Goal: Contribute content

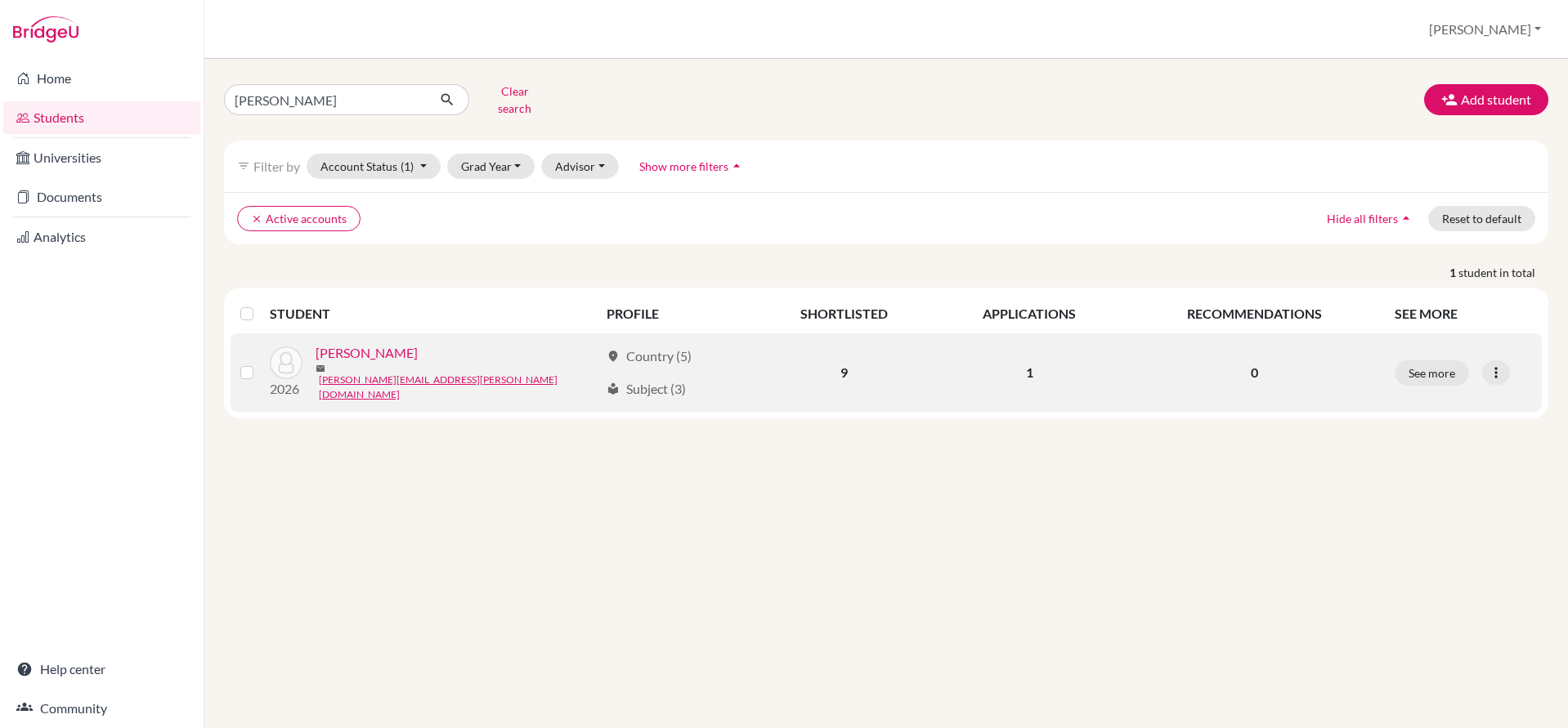
click at [339, 352] on link "[PERSON_NAME]" at bounding box center [366, 353] width 102 height 20
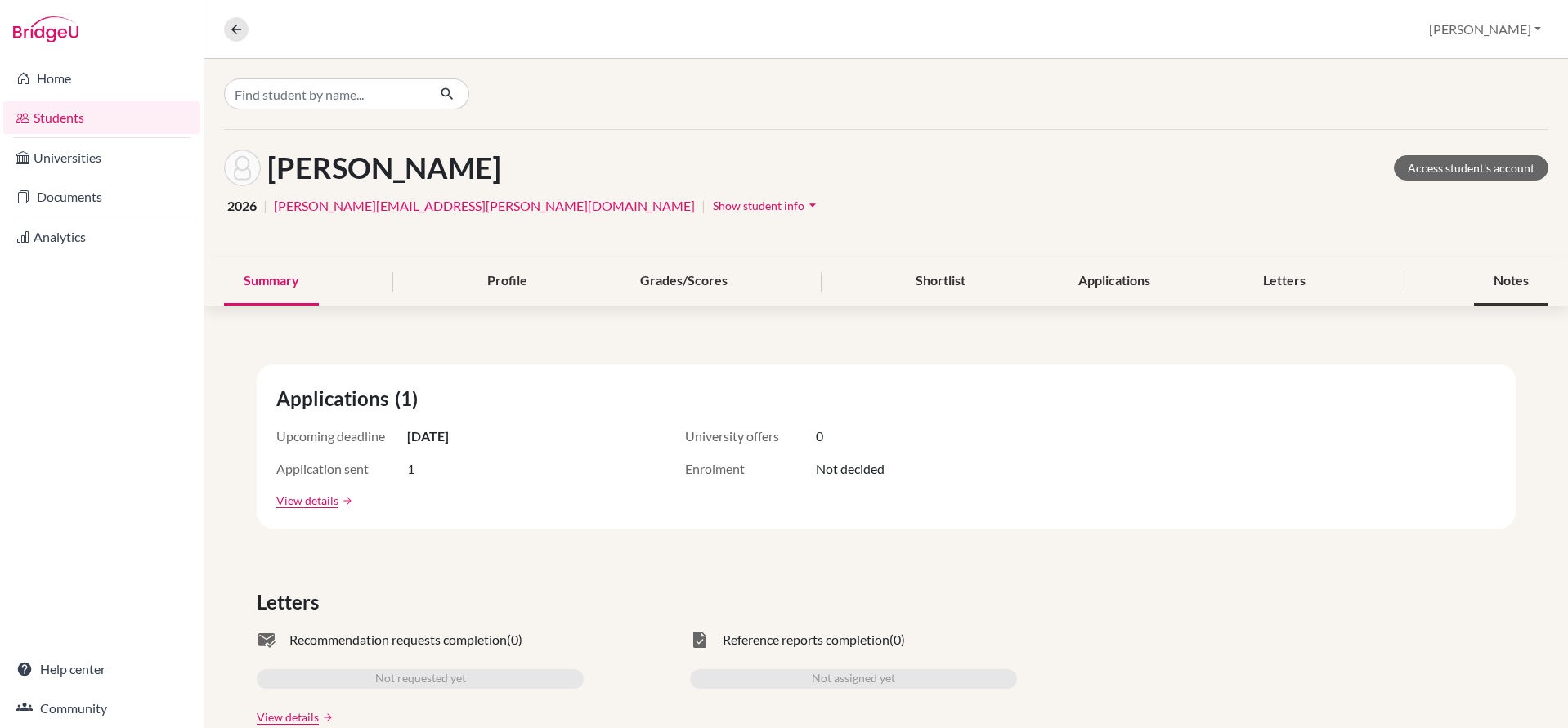
click at [1511, 285] on div "Notes" at bounding box center [1511, 281] width 74 height 48
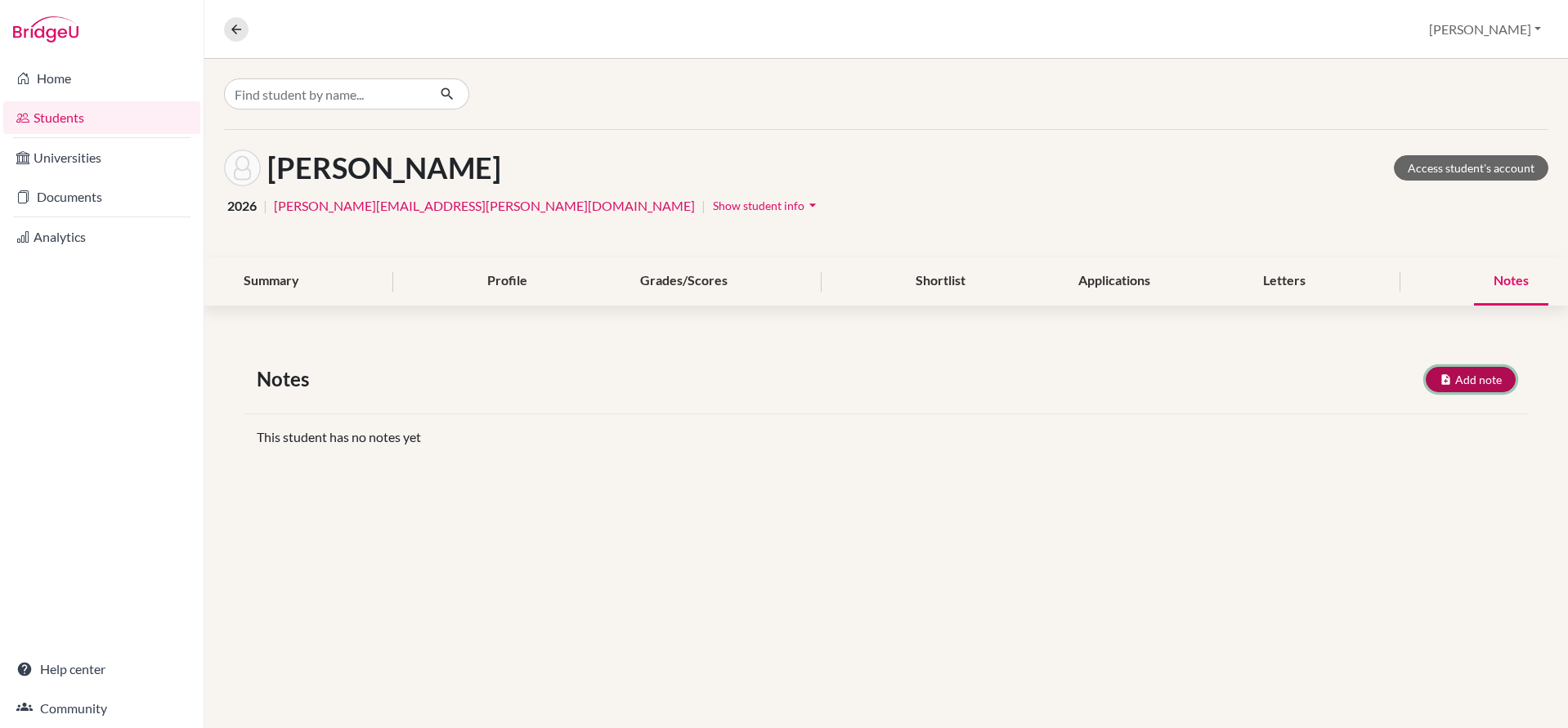
click at [1457, 377] on button "Add note" at bounding box center [1470, 379] width 90 height 25
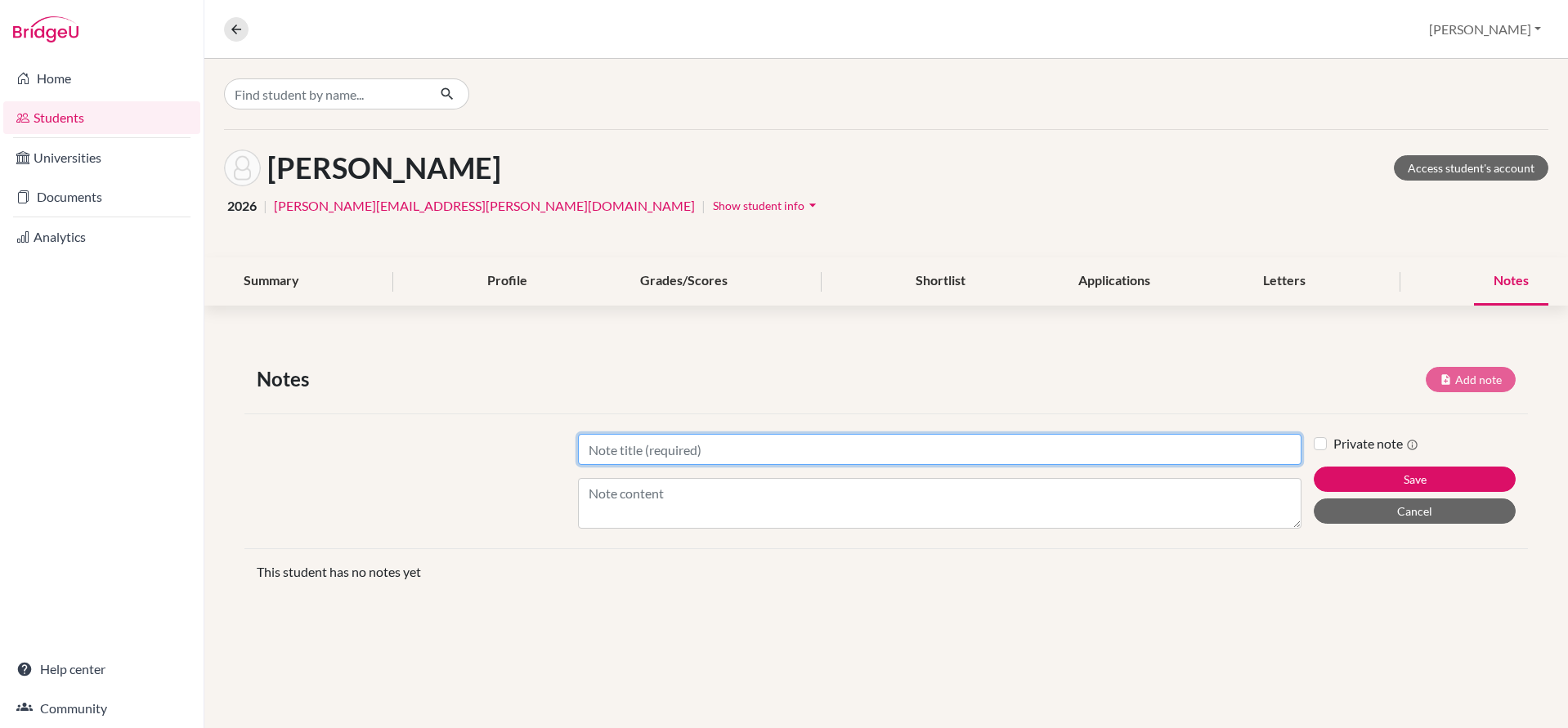
click at [675, 453] on input "Title" at bounding box center [939, 449] width 724 height 31
type input "UCAS tariff points"
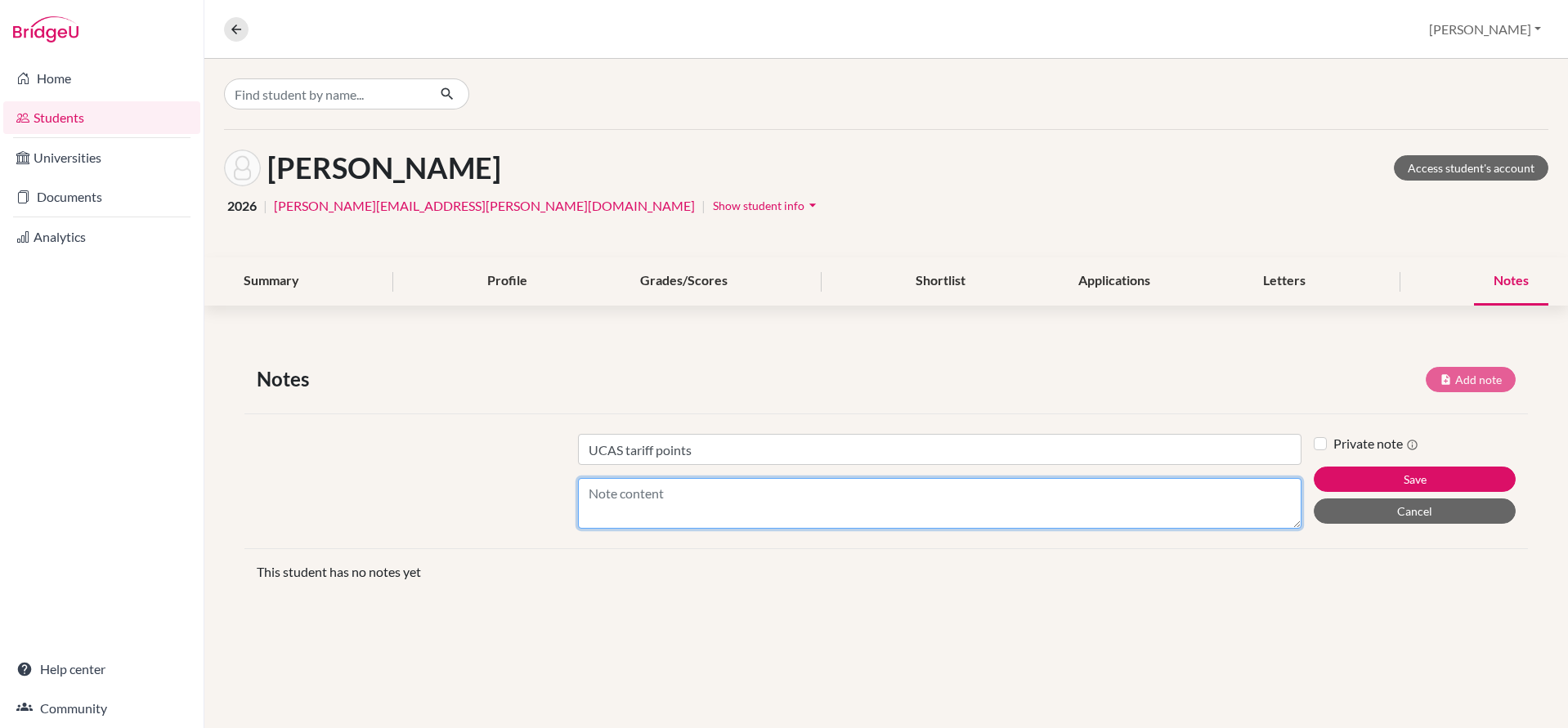
click at [613, 505] on textarea "Content" at bounding box center [939, 503] width 724 height 51
click at [870, 489] on textarea "Only the CP RP earns tariff points Points earned for DP courses: - ESS/4 = 12 -…" at bounding box center [939, 503] width 724 height 51
drag, startPoint x: 727, startPoint y: 486, endPoint x: 675, endPoint y: 487, distance: 52.0
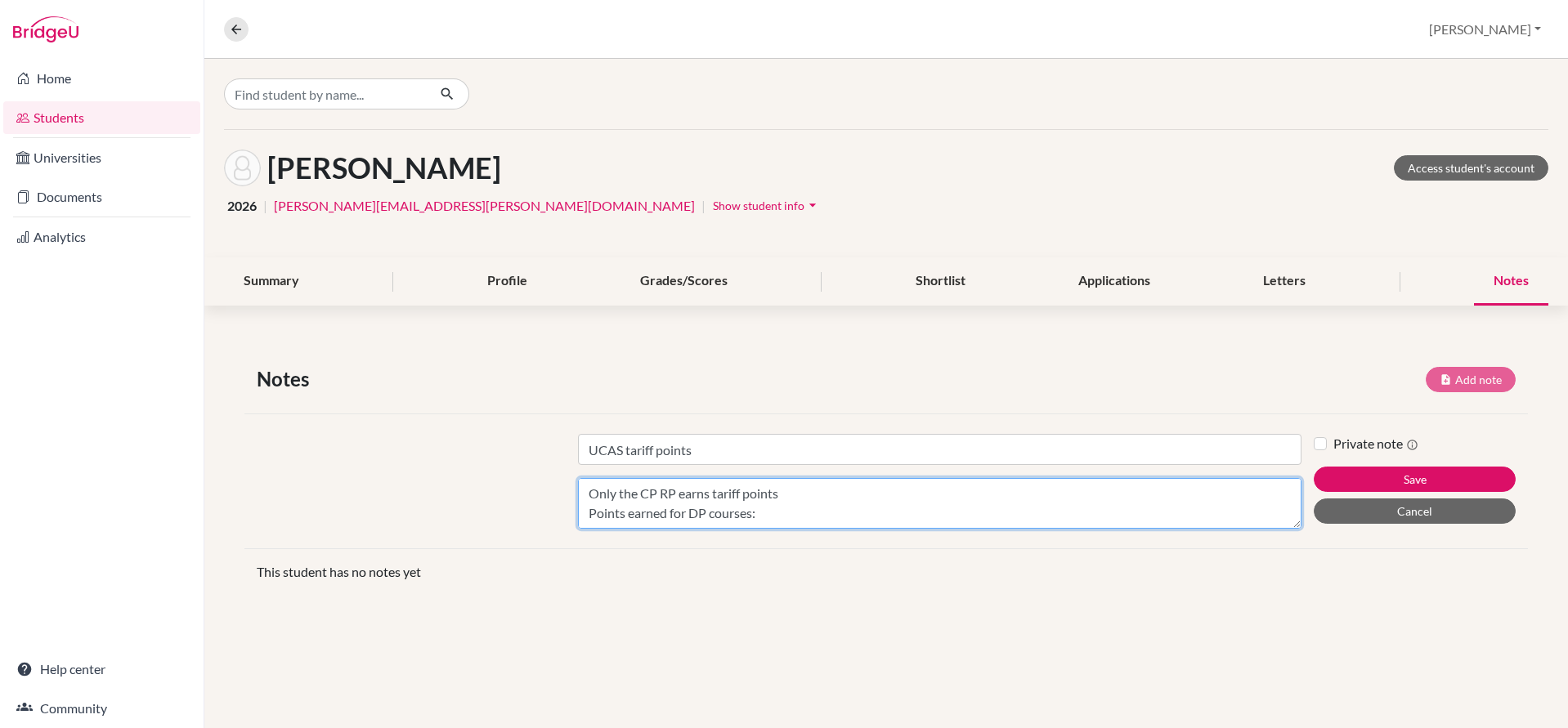
click at [675, 487] on textarea "Only the CP RP earns tariff points Points earned for DP courses: - ESS/4 = 12 t…" at bounding box center [939, 503] width 724 height 51
drag, startPoint x: 661, startPoint y: 502, endPoint x: 784, endPoint y: 499, distance: 123.0
click at [724, 501] on textarea "Only the CP RP earns tariff points Points earned for DP courses: - ESS/4 = 12 t…" at bounding box center [939, 503] width 724 height 51
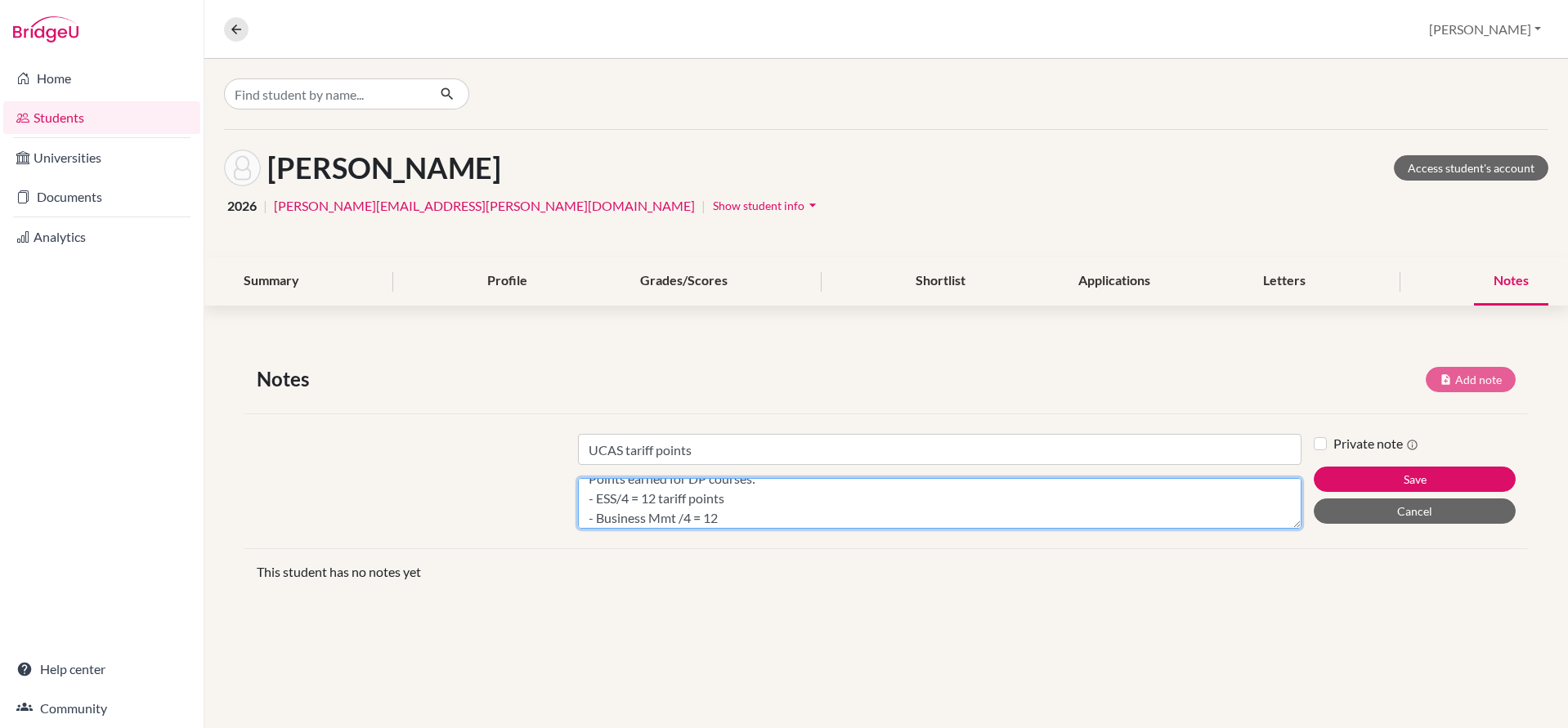
scroll to position [32, 0]
paste textarea "tariff points"
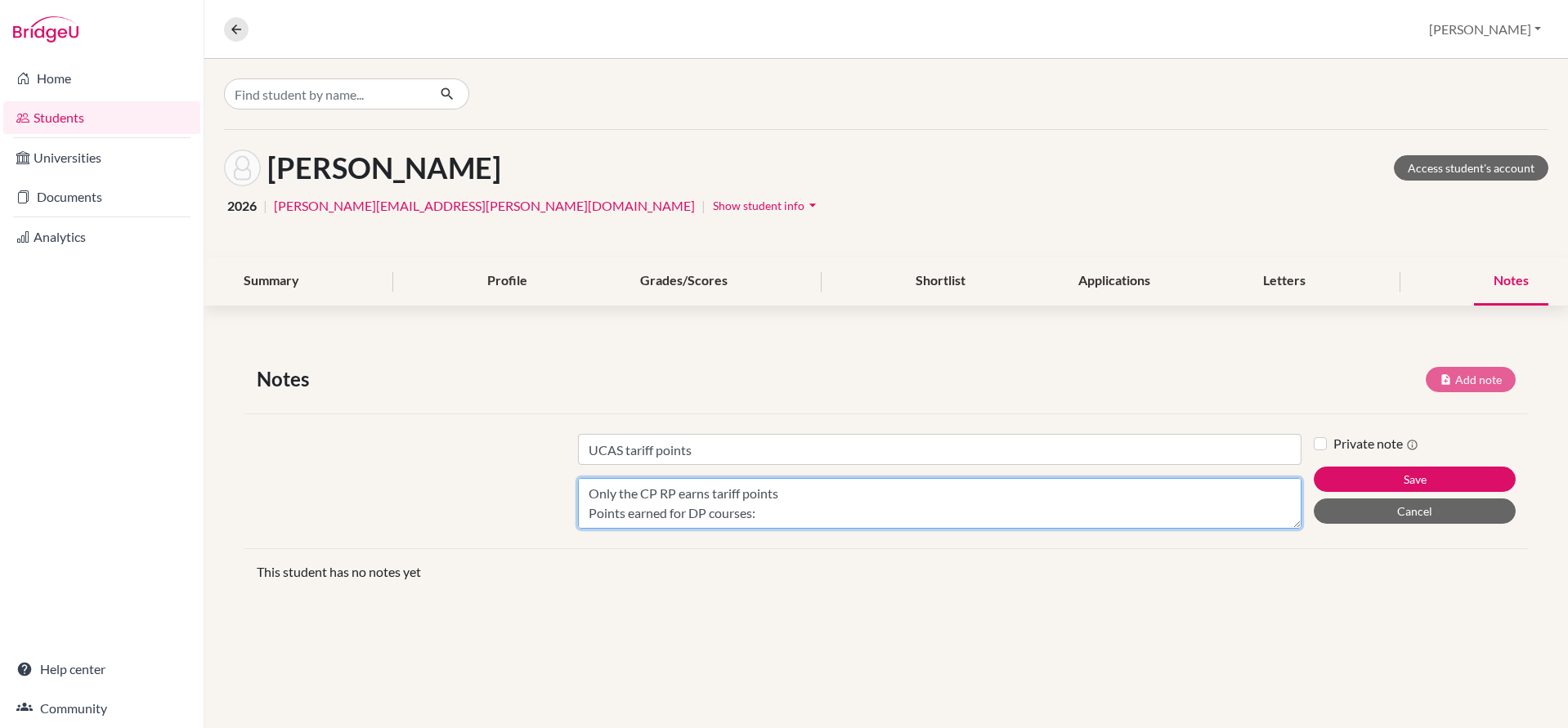
click at [823, 494] on textarea "Only the CP RP earns tariff points Points earned for DP courses: - ESS/4 = 12 t…" at bounding box center [939, 503] width 724 height 51
type textarea "Only the CP RP earns tariff points - B earns 10 points - C earns 8 points Point…"
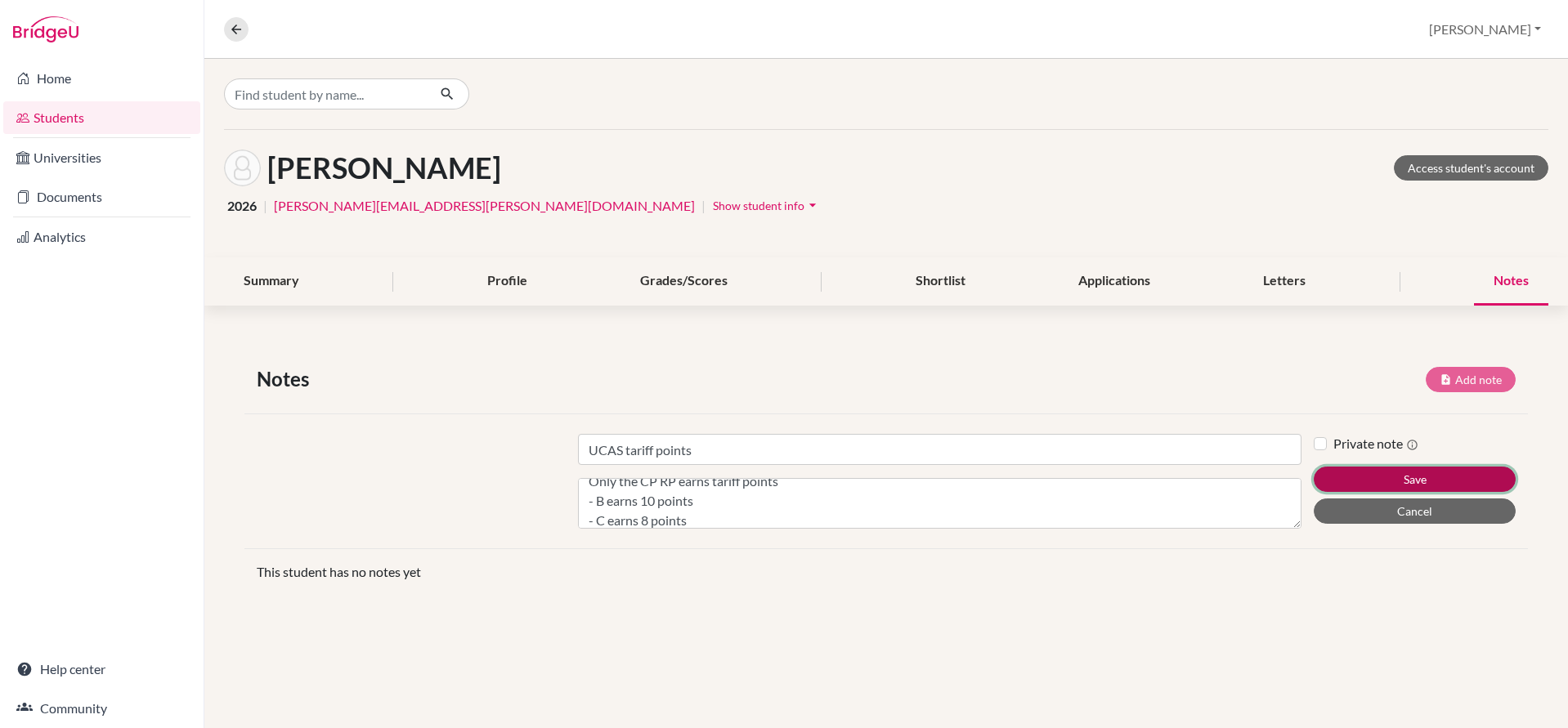
click at [1425, 476] on button "Save" at bounding box center [1414, 479] width 202 height 25
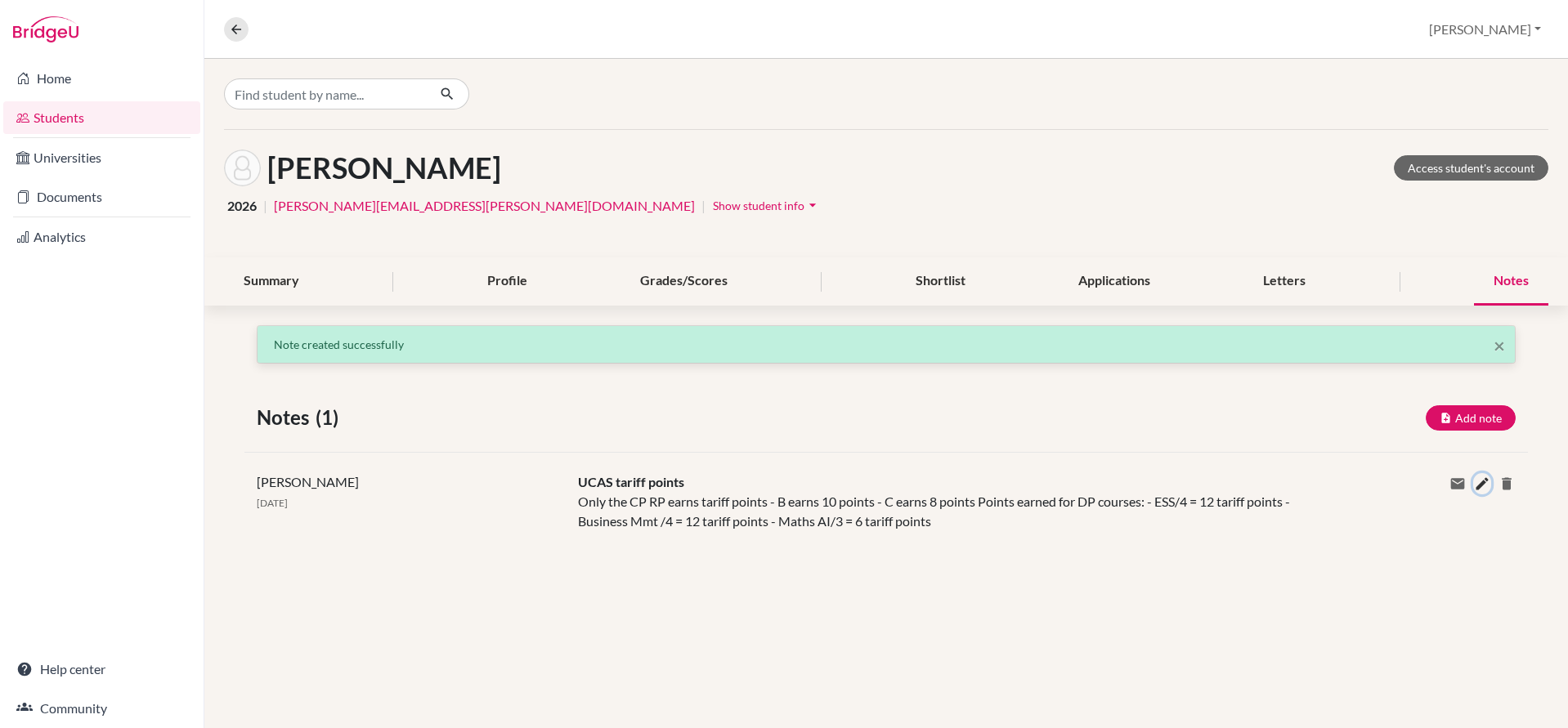
click at [1484, 484] on icon at bounding box center [1481, 483] width 16 height 16
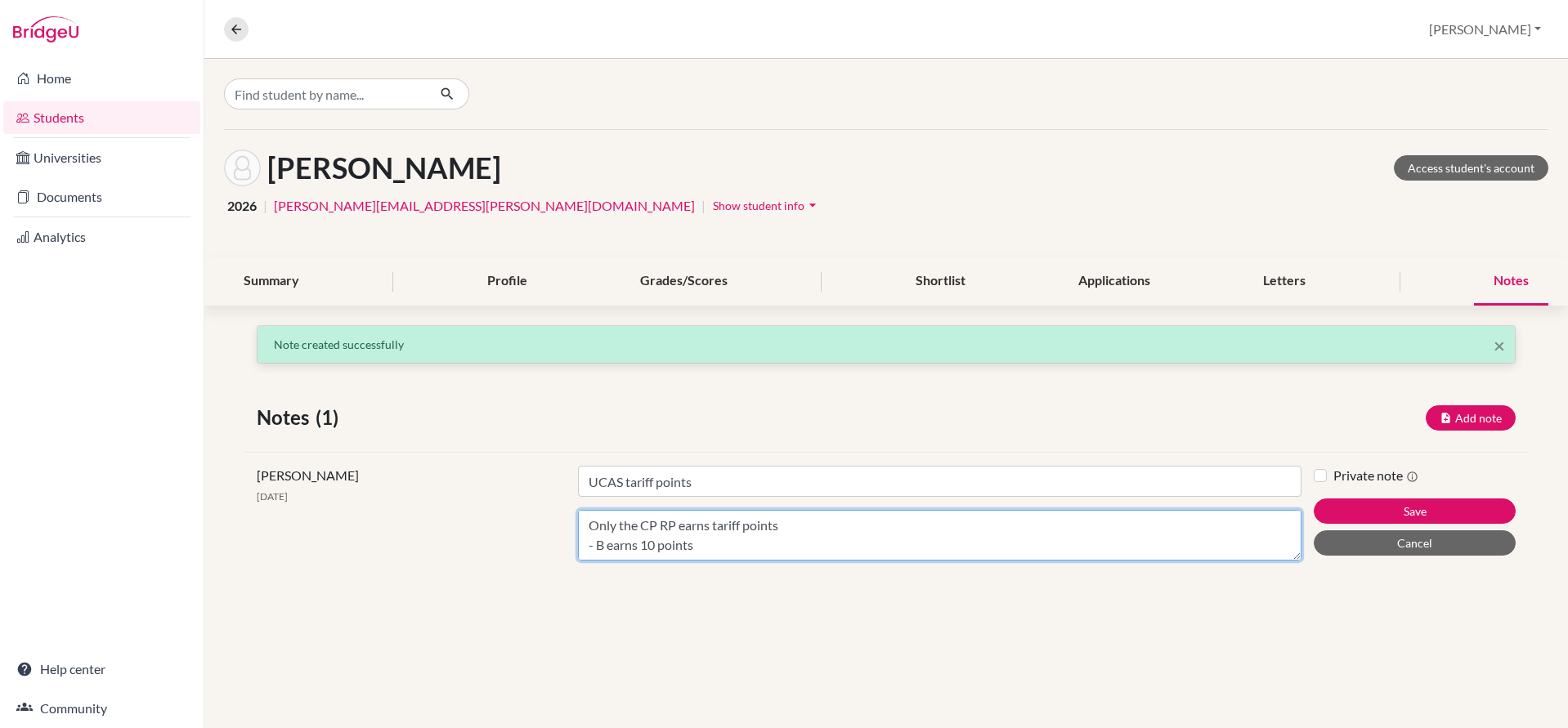
click at [853, 544] on textarea "Only the CP RP earns tariff points - B earns 10 points - C earns 8 points Point…" at bounding box center [939, 535] width 724 height 51
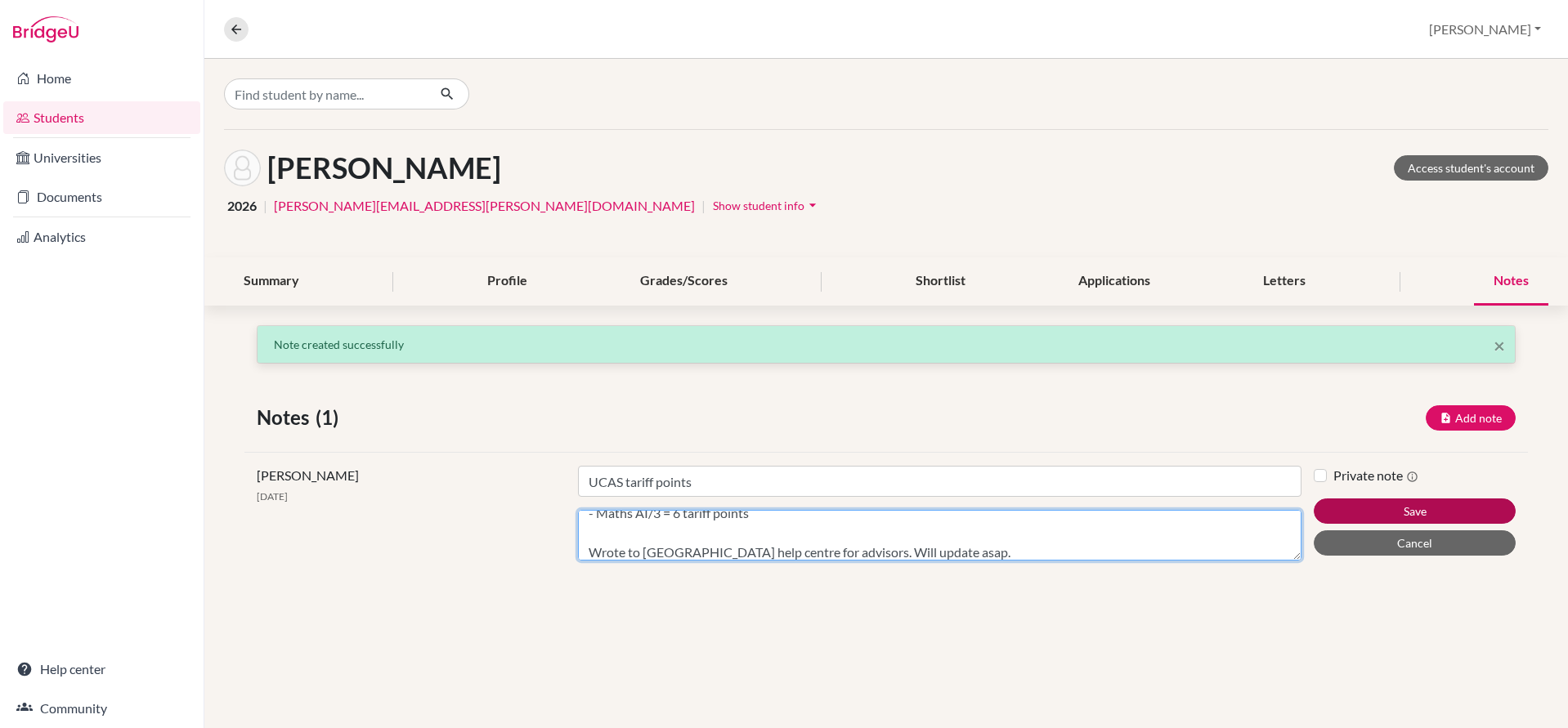
type textarea "Only the CP RP earns tariff points - B earns 10 points - C earns 8 points Point…"
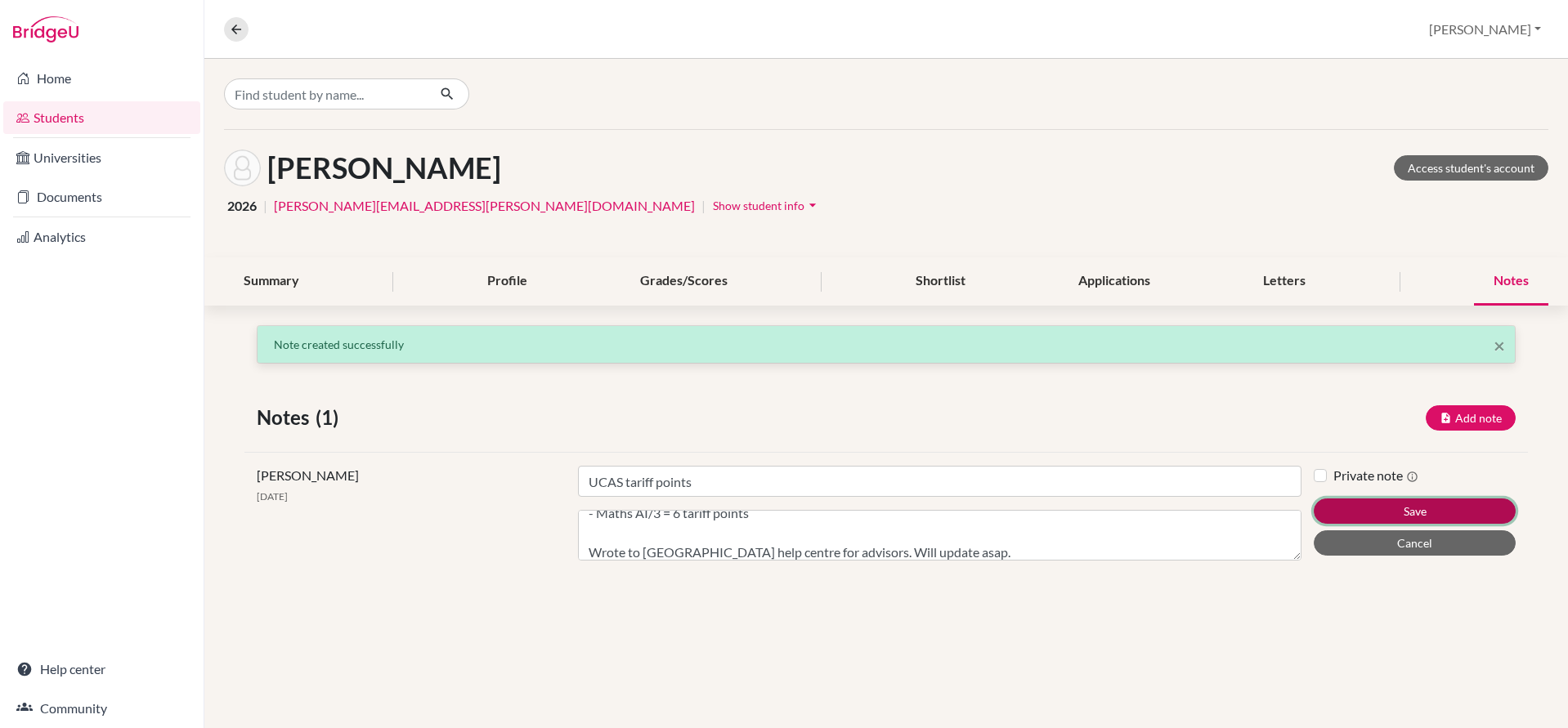
click at [1398, 509] on button "Save" at bounding box center [1414, 511] width 202 height 25
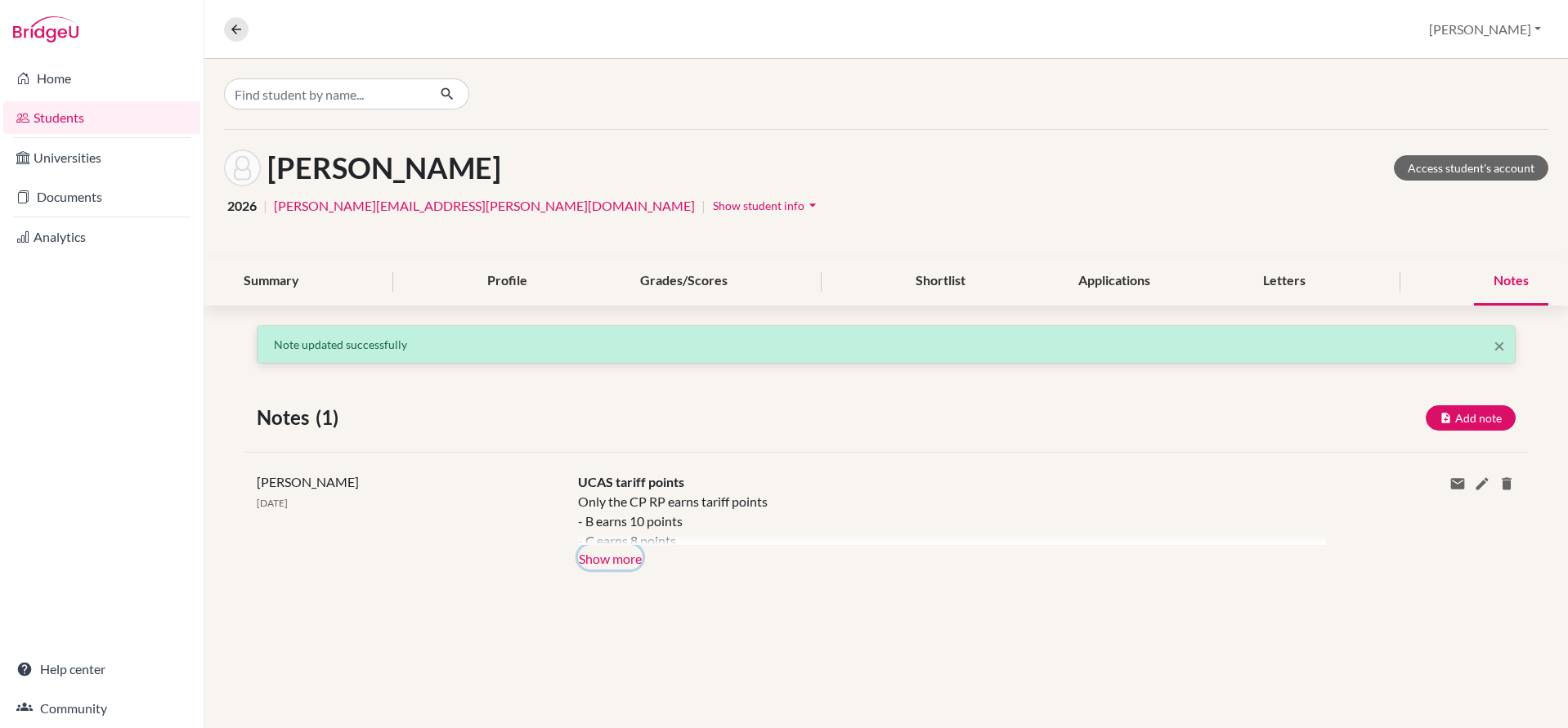
click at [606, 557] on button "Show more" at bounding box center [610, 557] width 65 height 24
